Goal: Transaction & Acquisition: Purchase product/service

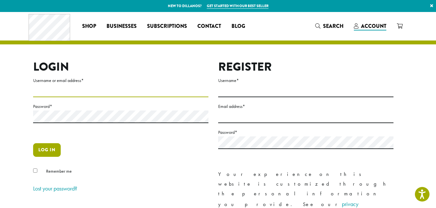
type input "**********"
click at [50, 149] on button "Log in" at bounding box center [47, 150] width 28 height 14
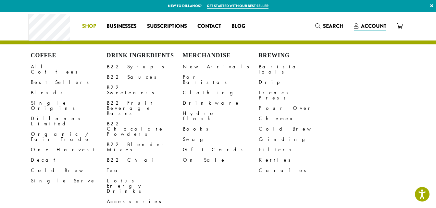
click at [91, 26] on span "Shop" at bounding box center [89, 26] width 14 height 8
click at [45, 67] on link "All Coffees" at bounding box center [69, 70] width 76 height 16
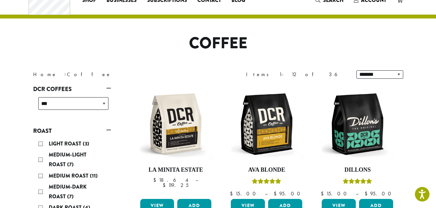
scroll to position [65, 0]
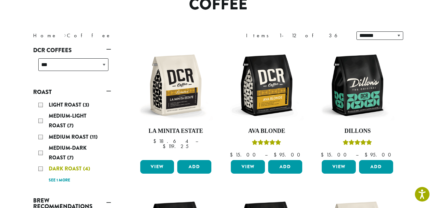
click at [66, 167] on span "Dark Roast" at bounding box center [66, 168] width 34 height 7
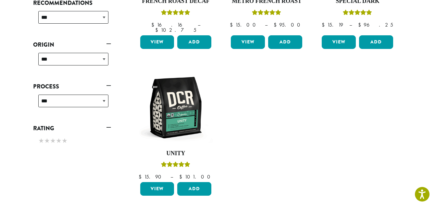
scroll to position [196, 0]
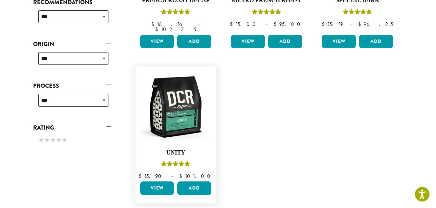
click at [158, 182] on link "View" at bounding box center [157, 189] width 34 height 14
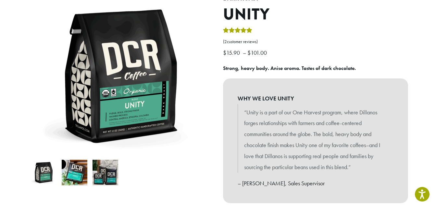
scroll to position [91, 0]
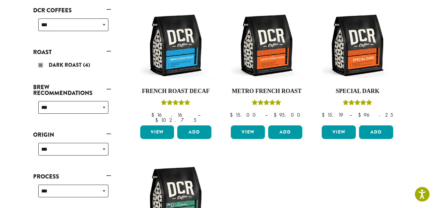
scroll to position [92, 0]
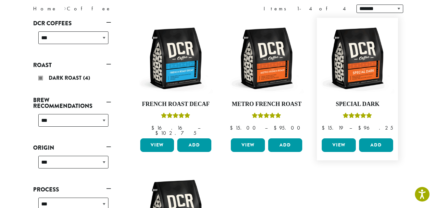
click at [337, 139] on link "View" at bounding box center [338, 146] width 34 height 14
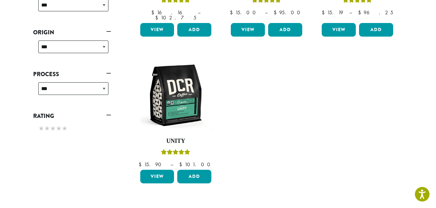
scroll to position [213, 0]
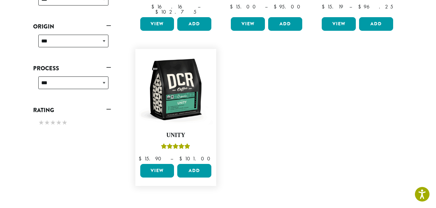
click at [157, 164] on link "View" at bounding box center [157, 171] width 34 height 14
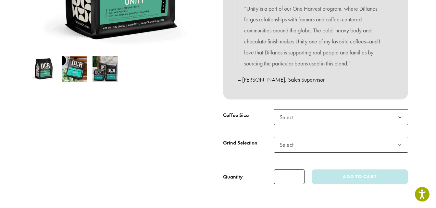
scroll to position [195, 0]
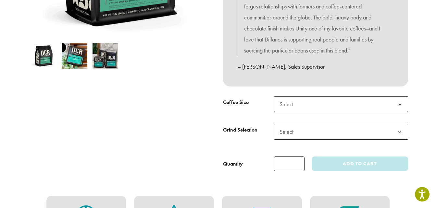
click at [400, 103] on b at bounding box center [400, 105] width 16 height 16
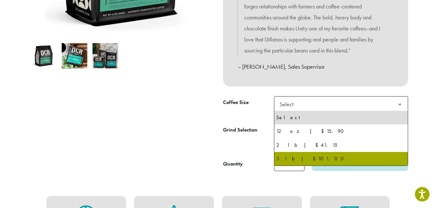
select select "**********"
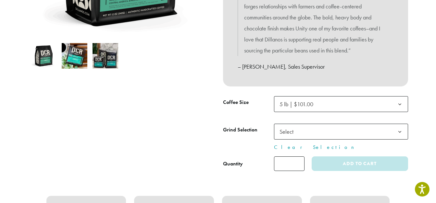
click at [400, 131] on b at bounding box center [400, 132] width 16 height 16
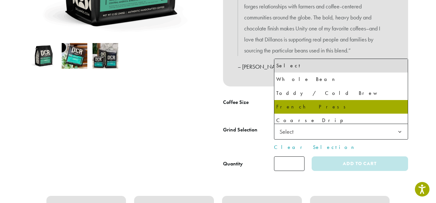
select select "**********"
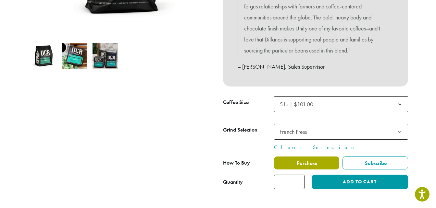
click at [307, 163] on span "Purchase" at bounding box center [306, 163] width 21 height 7
click at [317, 166] on label "Purchase" at bounding box center [307, 163] width 66 height 13
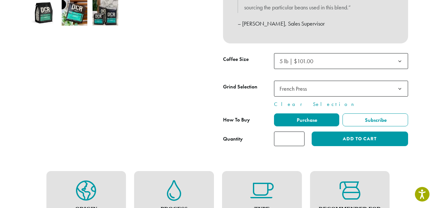
scroll to position [247, 0]
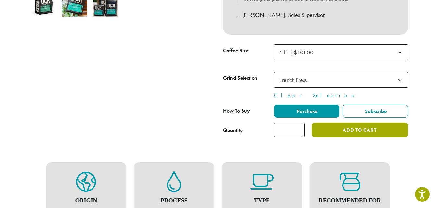
click at [366, 134] on button "Add to cart" at bounding box center [359, 130] width 96 height 15
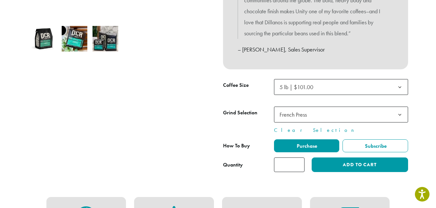
scroll to position [225, 0]
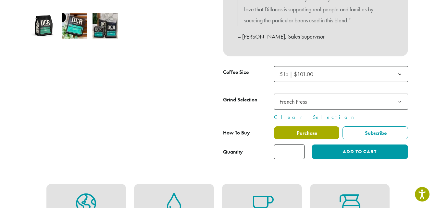
click at [320, 134] on label "Purchase" at bounding box center [307, 133] width 66 height 13
click at [312, 132] on span "Purchase" at bounding box center [306, 133] width 21 height 7
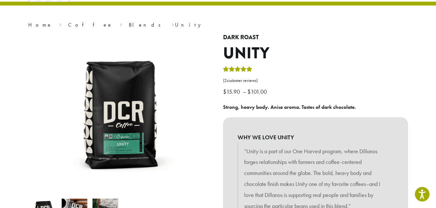
scroll to position [0, 0]
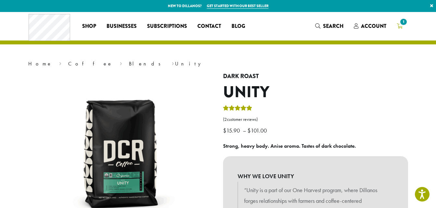
click at [403, 21] on span "1" at bounding box center [403, 22] width 9 height 9
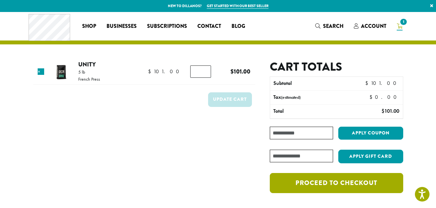
click at [347, 179] on link "Proceed to checkout" at bounding box center [336, 183] width 133 height 20
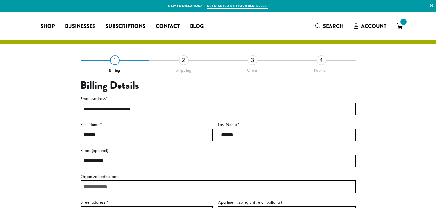
select select "**"
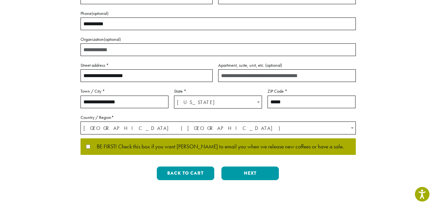
scroll to position [143, 0]
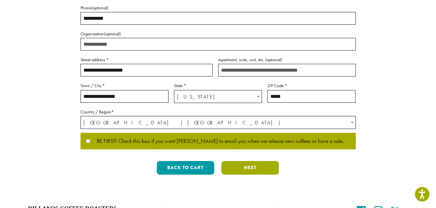
click at [251, 166] on button "Next" at bounding box center [249, 168] width 57 height 14
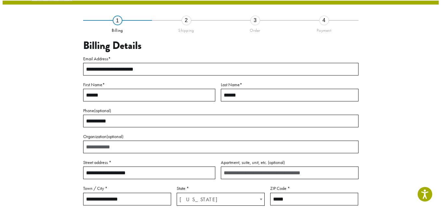
scroll to position [37, 0]
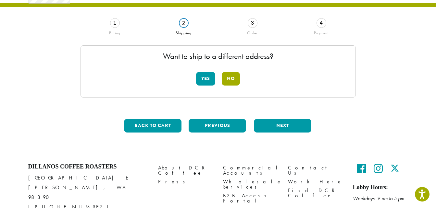
click at [231, 76] on button "No" at bounding box center [231, 79] width 18 height 14
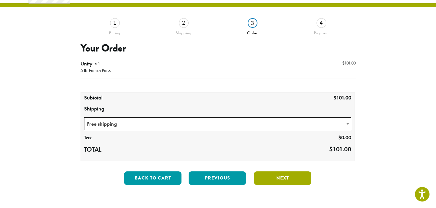
click at [284, 176] on button "Next" at bounding box center [282, 179] width 57 height 14
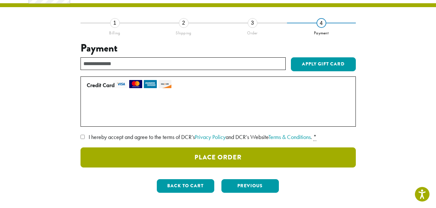
click at [232, 156] on button "Place Order" at bounding box center [217, 158] width 275 height 20
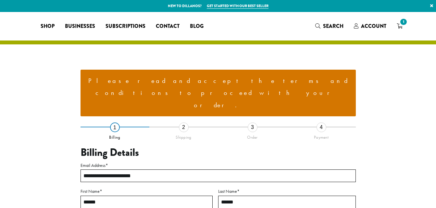
select select "**"
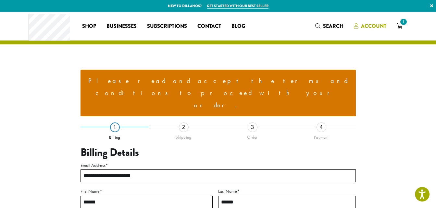
click at [366, 25] on span "Account" at bounding box center [373, 25] width 25 height 7
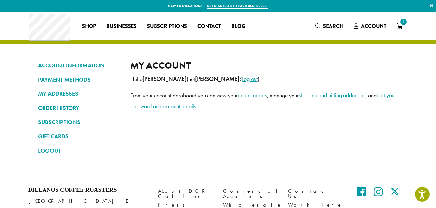
click at [242, 79] on link "Log out" at bounding box center [250, 78] width 16 height 7
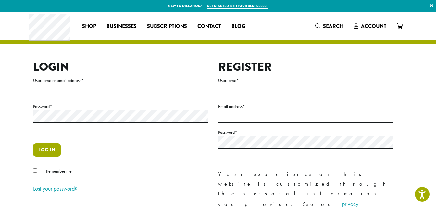
type input "**********"
click at [49, 150] on button "Log in" at bounding box center [47, 150] width 28 height 14
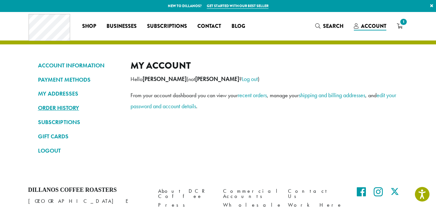
click at [54, 106] on link "ORDER HISTORY" at bounding box center [79, 108] width 83 height 11
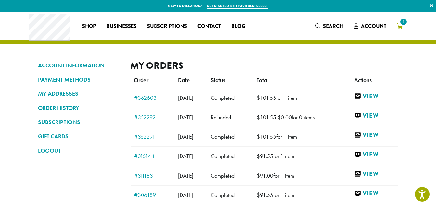
click at [402, 22] on span "1" at bounding box center [403, 22] width 9 height 9
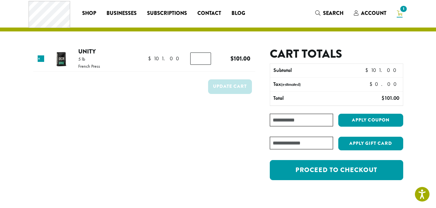
scroll to position [26, 0]
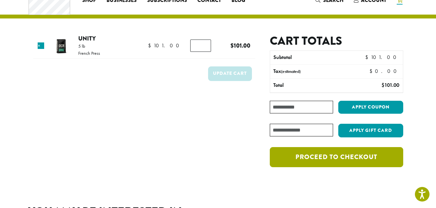
click at [356, 154] on link "Proceed to checkout" at bounding box center [336, 157] width 133 height 20
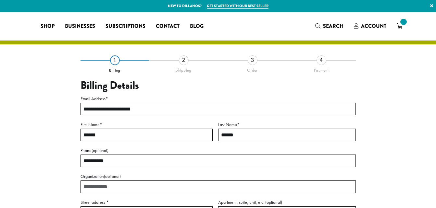
select select "**"
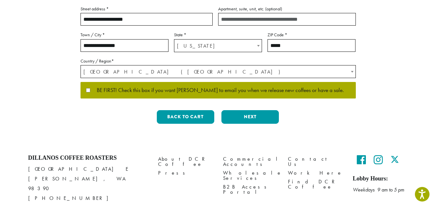
scroll to position [195, 0]
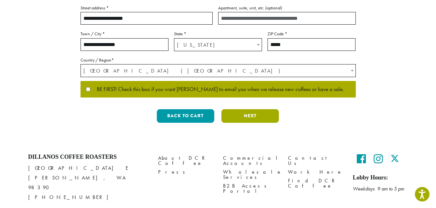
click at [258, 112] on button "Next" at bounding box center [249, 116] width 57 height 14
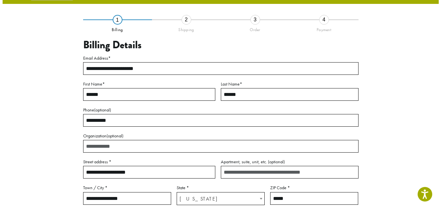
scroll to position [37, 0]
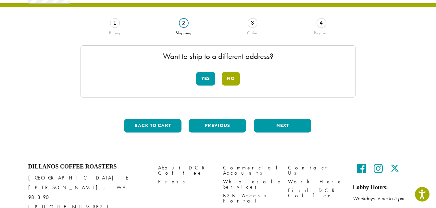
click at [230, 79] on button "No" at bounding box center [231, 79] width 18 height 14
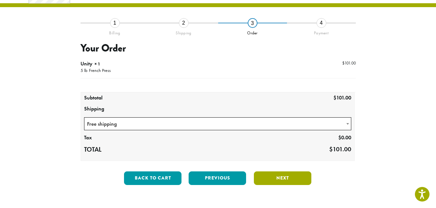
click at [283, 177] on button "Next" at bounding box center [282, 179] width 57 height 14
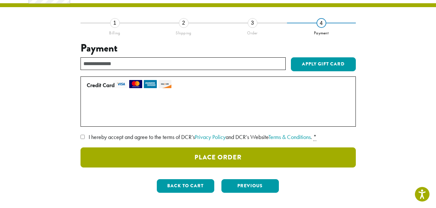
click at [231, 155] on button "Place Order" at bounding box center [217, 158] width 275 height 20
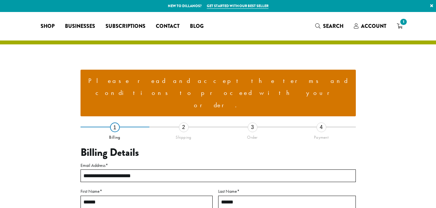
select select "**"
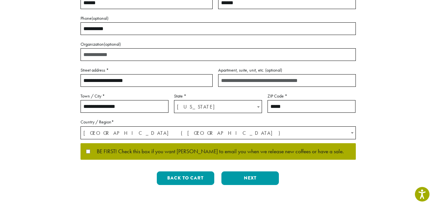
scroll to position [169, 0]
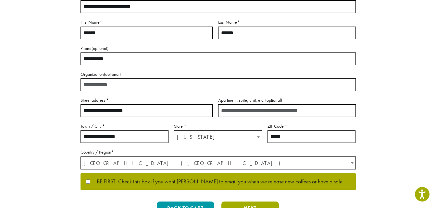
click at [255, 202] on button "Next" at bounding box center [249, 209] width 57 height 14
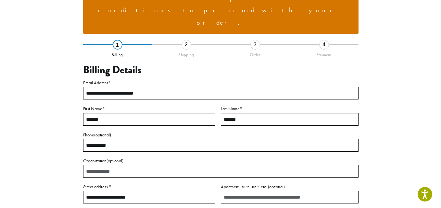
scroll to position [80, 0]
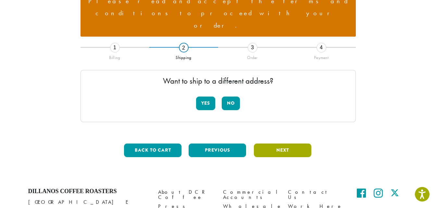
click at [282, 144] on button "Next" at bounding box center [282, 151] width 57 height 14
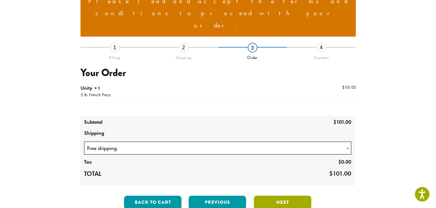
click at [287, 196] on button "Next" at bounding box center [282, 203] width 57 height 14
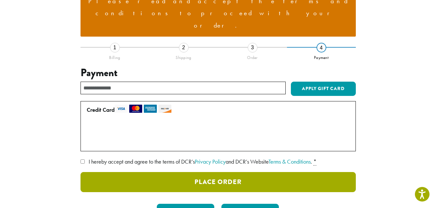
click at [199, 172] on button "Place Order" at bounding box center [217, 182] width 275 height 20
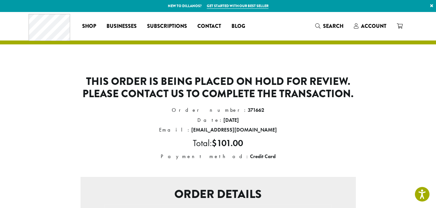
click at [292, 37] on div "Coffee All Coffees Best Sellers Blends Single Origins Dillanos Limited Organic …" at bounding box center [218, 26] width 379 height 27
click at [373, 26] on span "Account" at bounding box center [373, 25] width 25 height 7
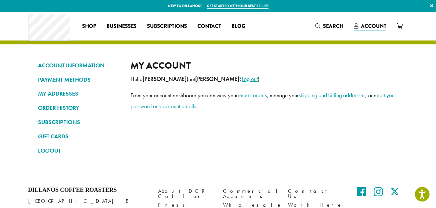
click at [242, 80] on link "Log out" at bounding box center [250, 78] width 16 height 7
